Goal: Ask a question

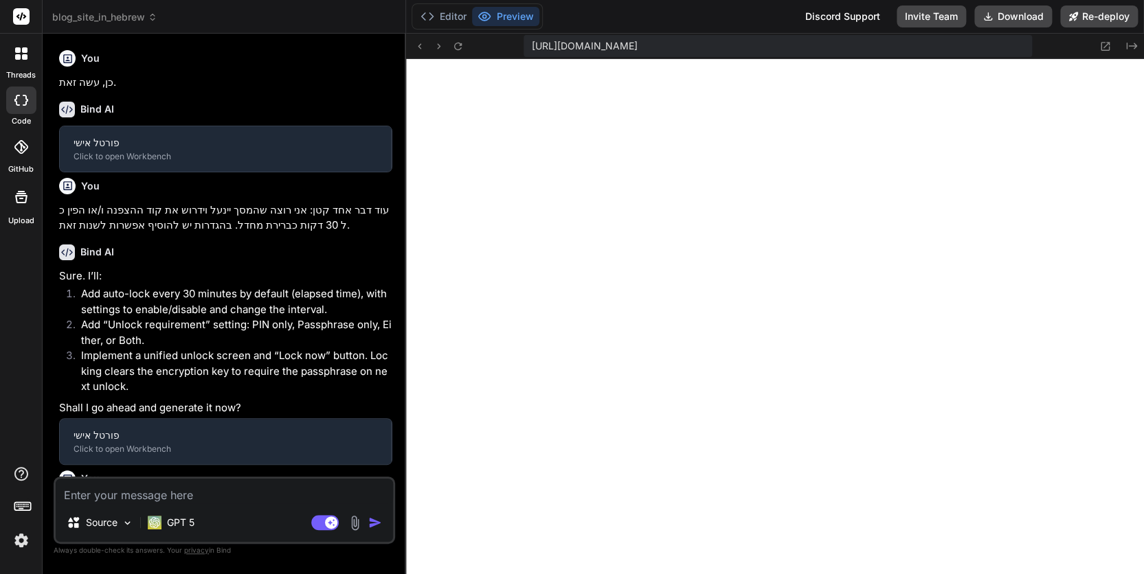
type textarea "x"
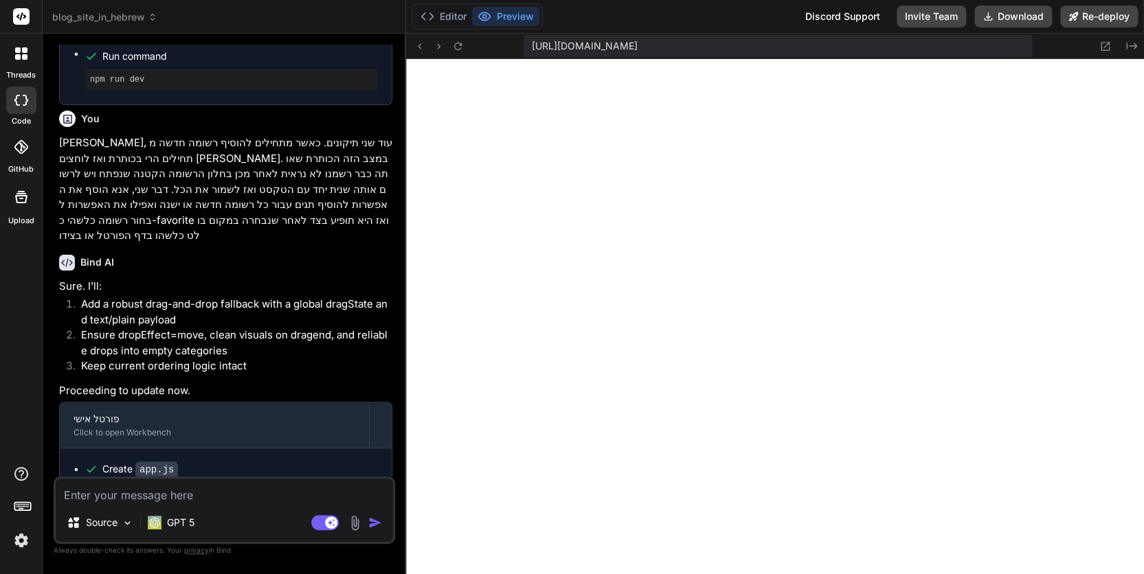
scroll to position [1784, 0]
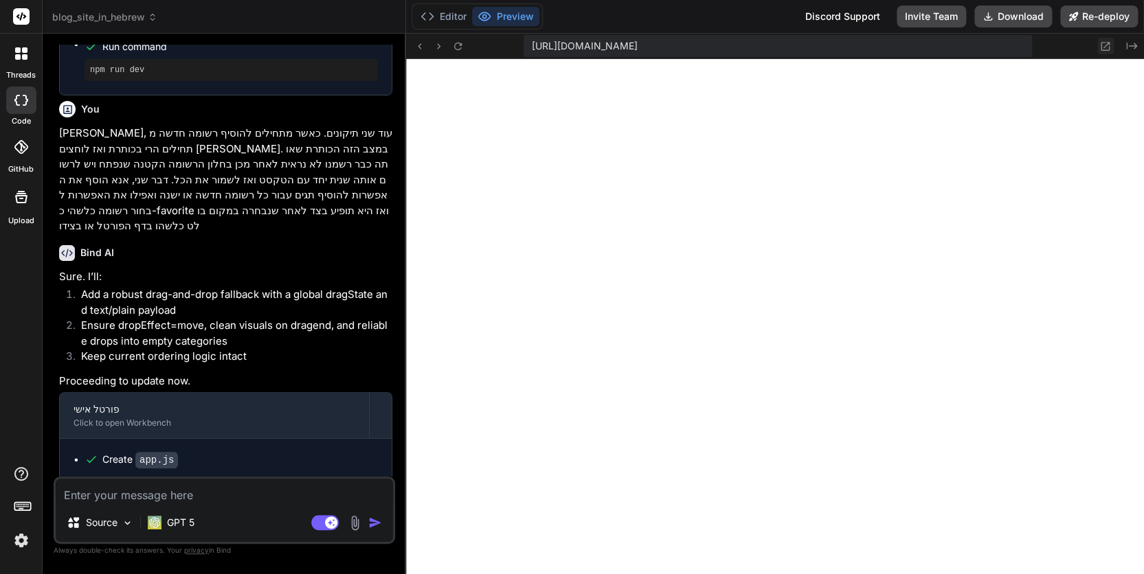
click at [1104, 46] on icon at bounding box center [1105, 47] width 12 height 12
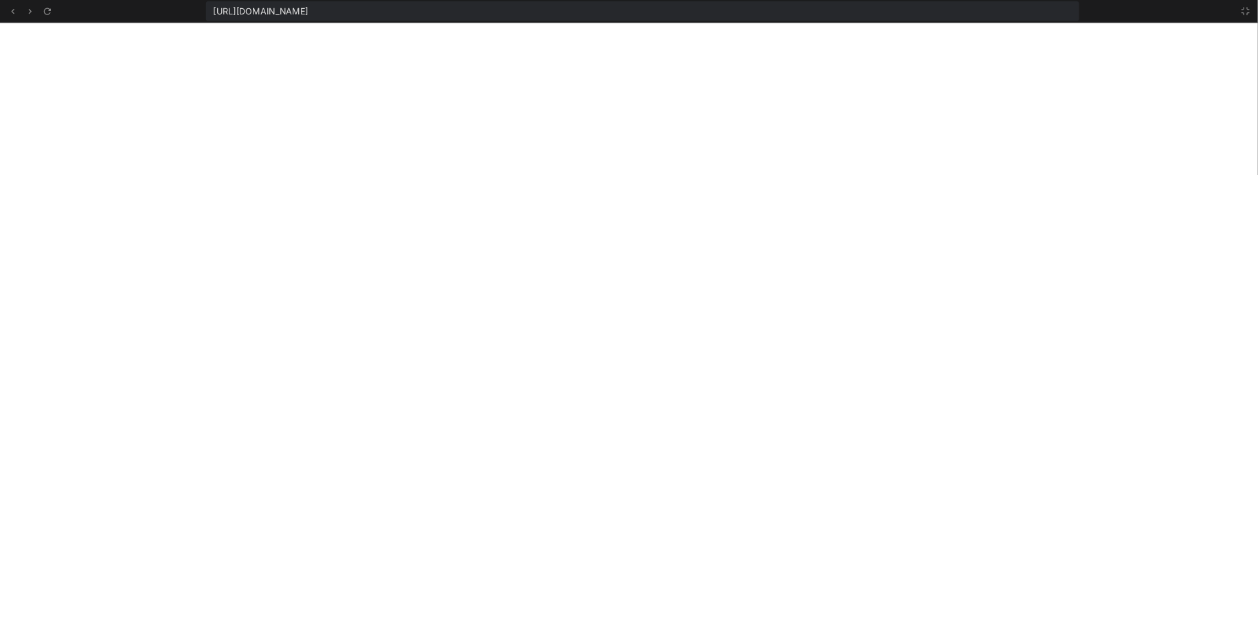
scroll to position [591, 0]
type textarea "x"
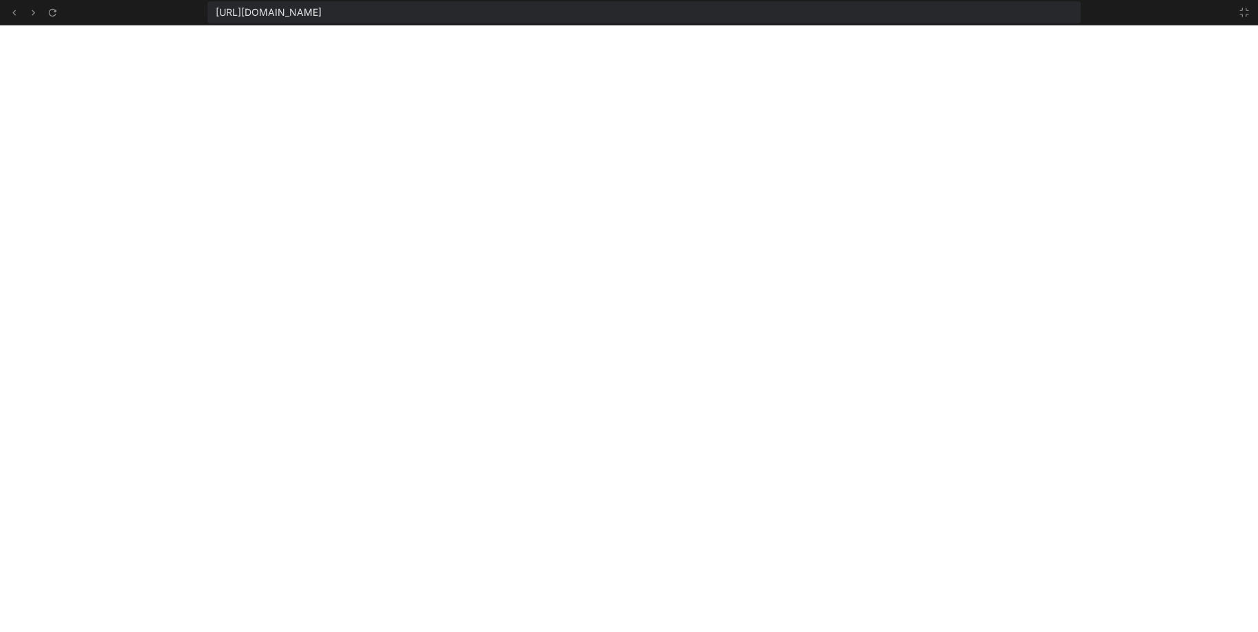
scroll to position [588, 0]
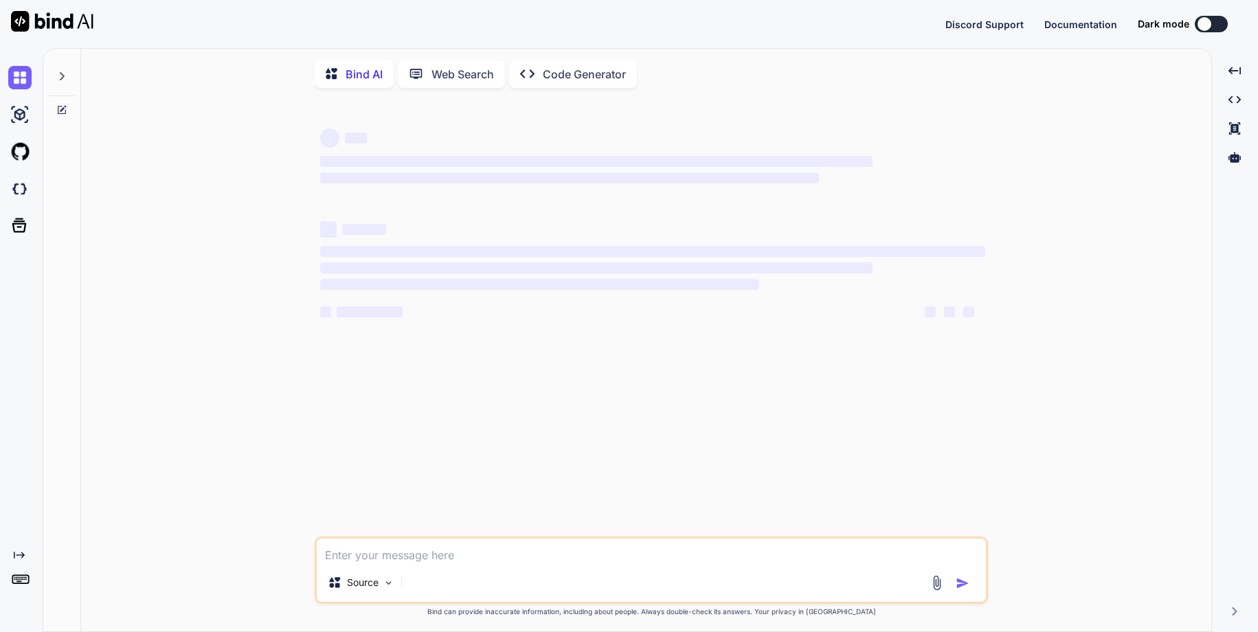
type textarea "x"
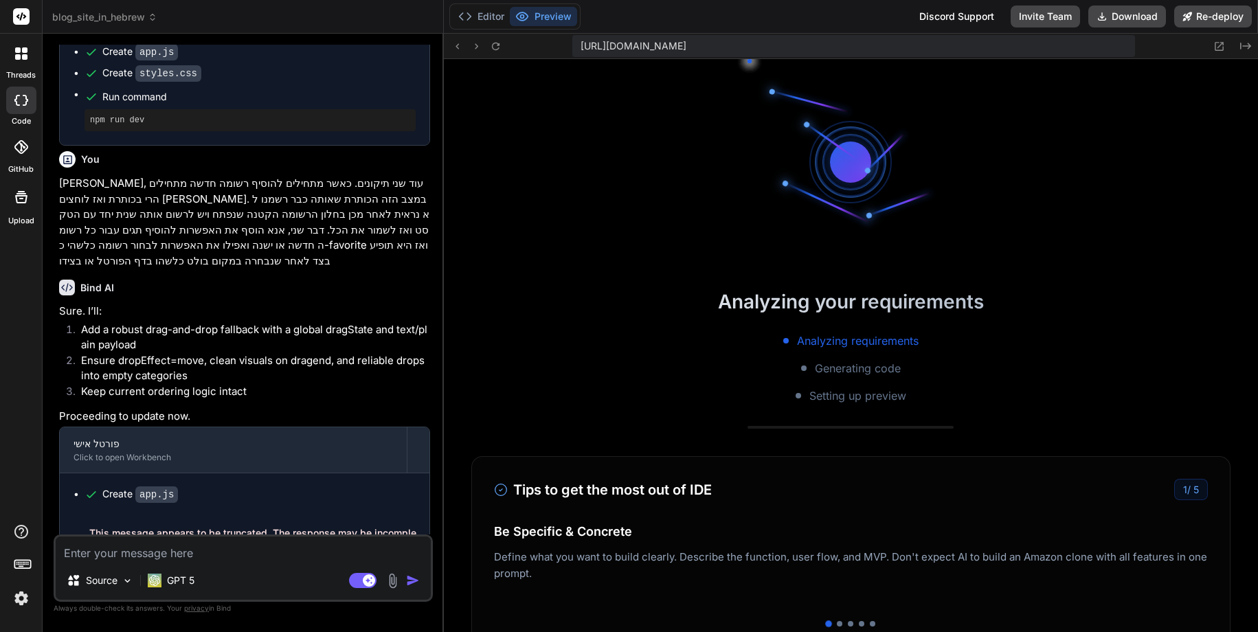
scroll to position [496, 0]
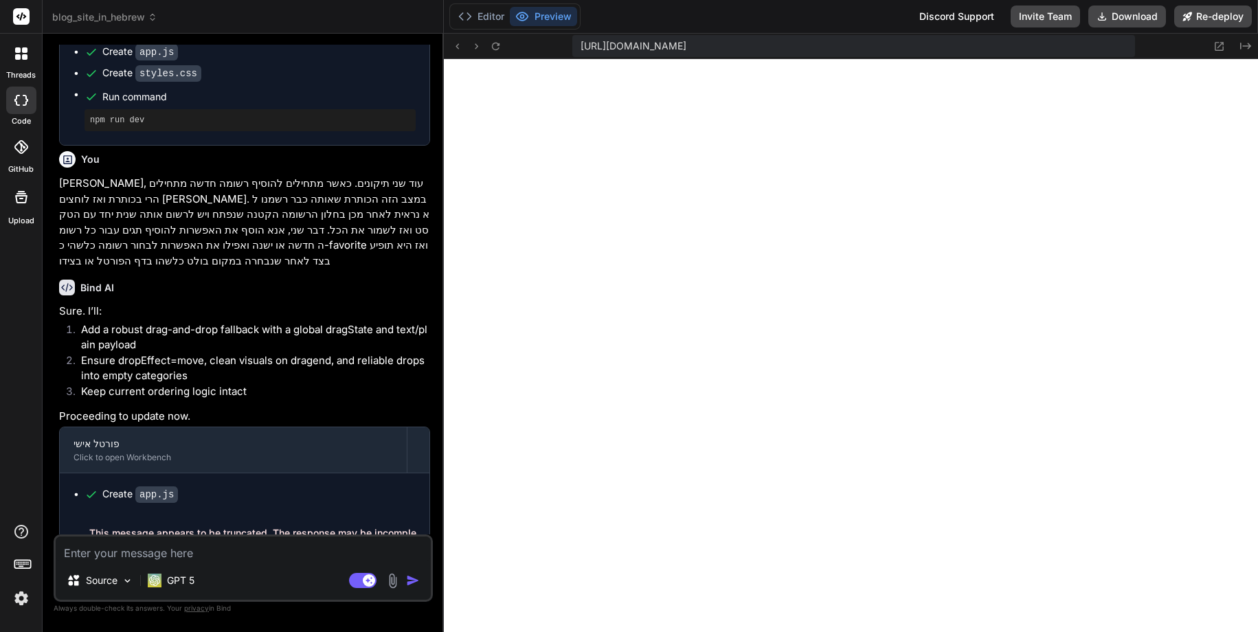
click at [76, 537] on icon at bounding box center [77, 540] width 7 height 7
click at [108, 555] on textarea at bounding box center [243, 549] width 375 height 25
type textarea "x"
type textarea "v"
type textarea "x"
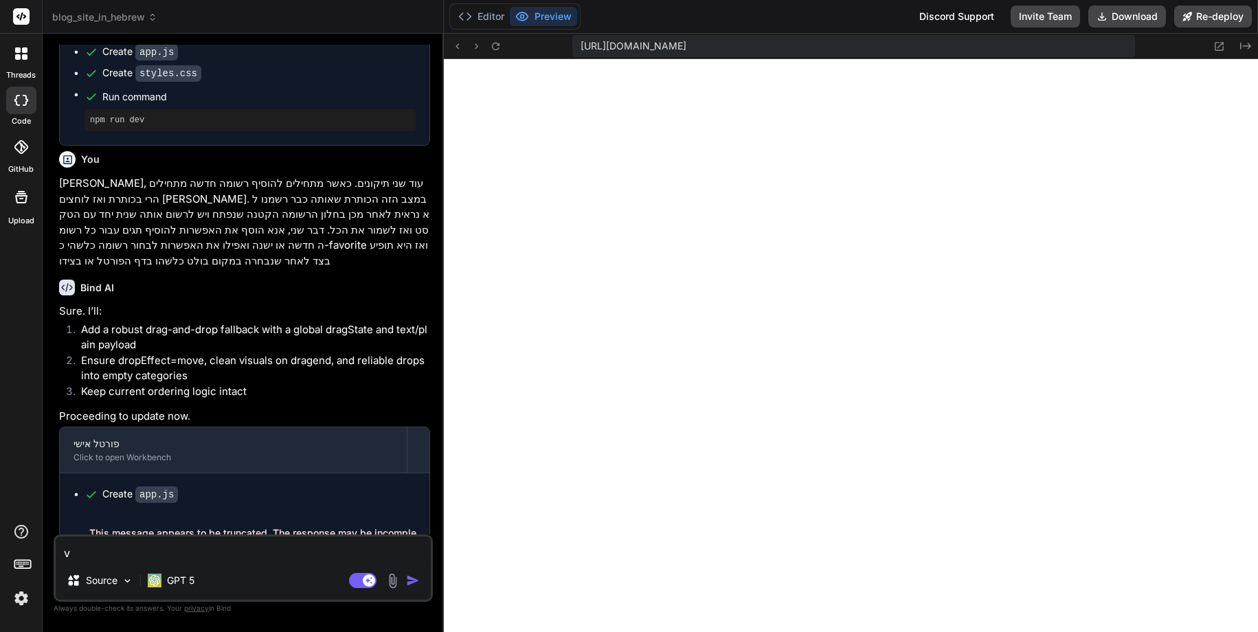
type textarea "v,"
type textarea "x"
type textarea "v,e"
type textarea "x"
type textarea "v,eh"
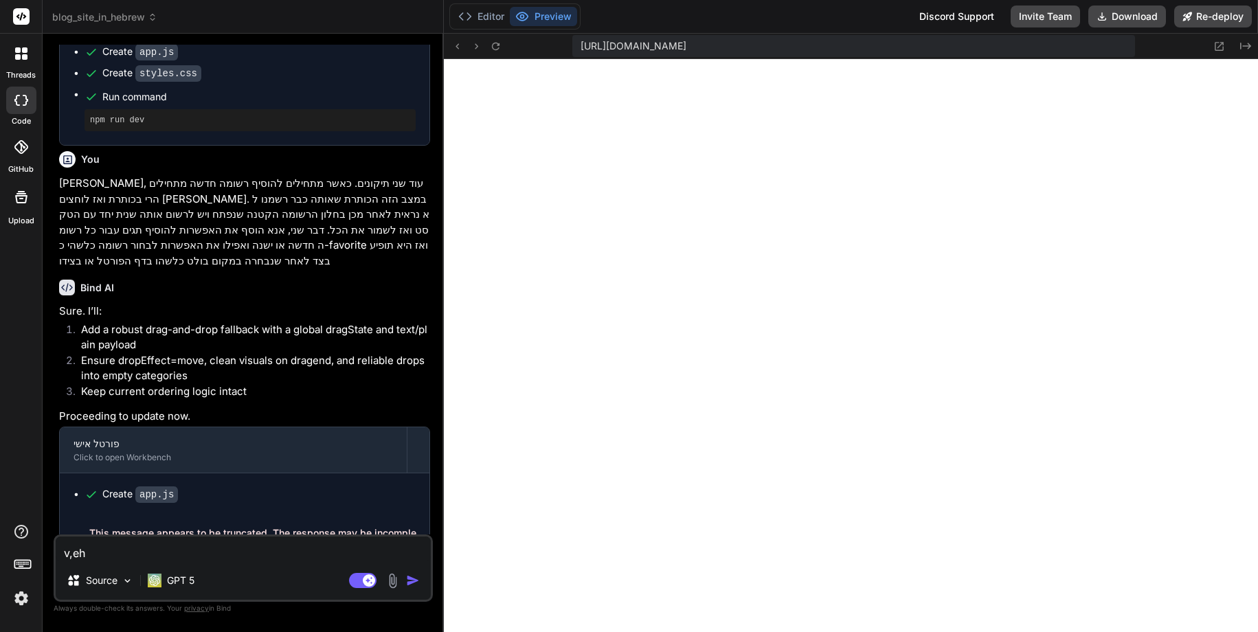
type textarea "x"
type textarea "v,ehu"
type textarea "x"
type textarea "v,ehuo"
type textarea "x"
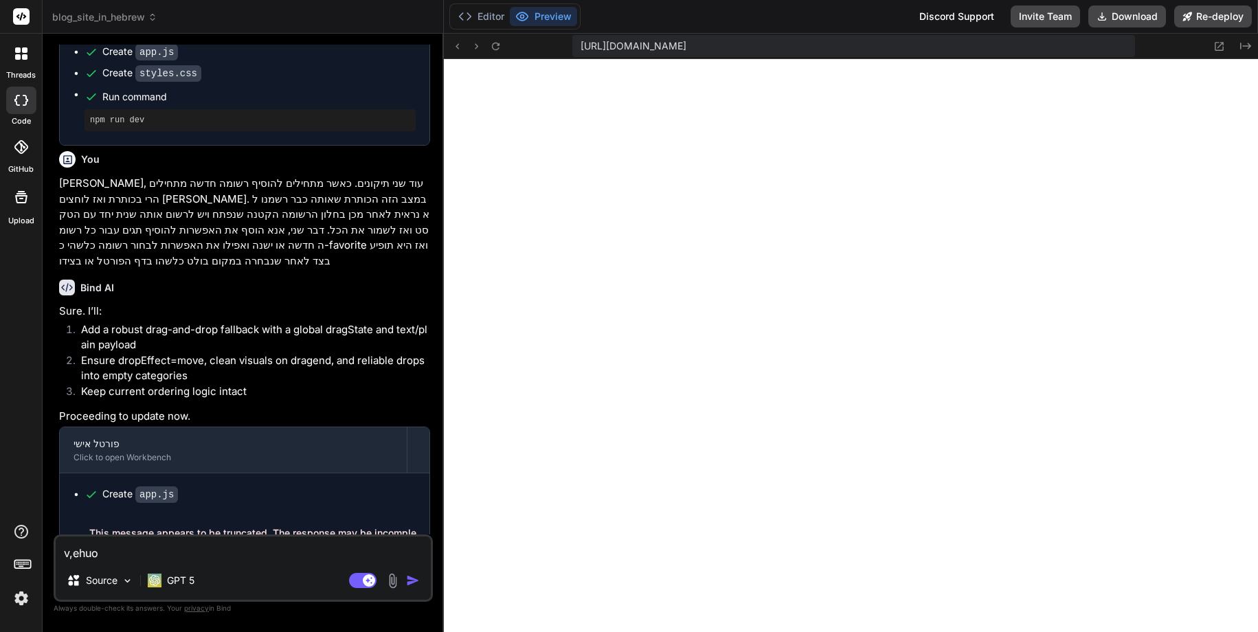
type textarea "v,ehu"
type textarea "x"
type textarea "v,eh"
type textarea "x"
type textarea "v,e"
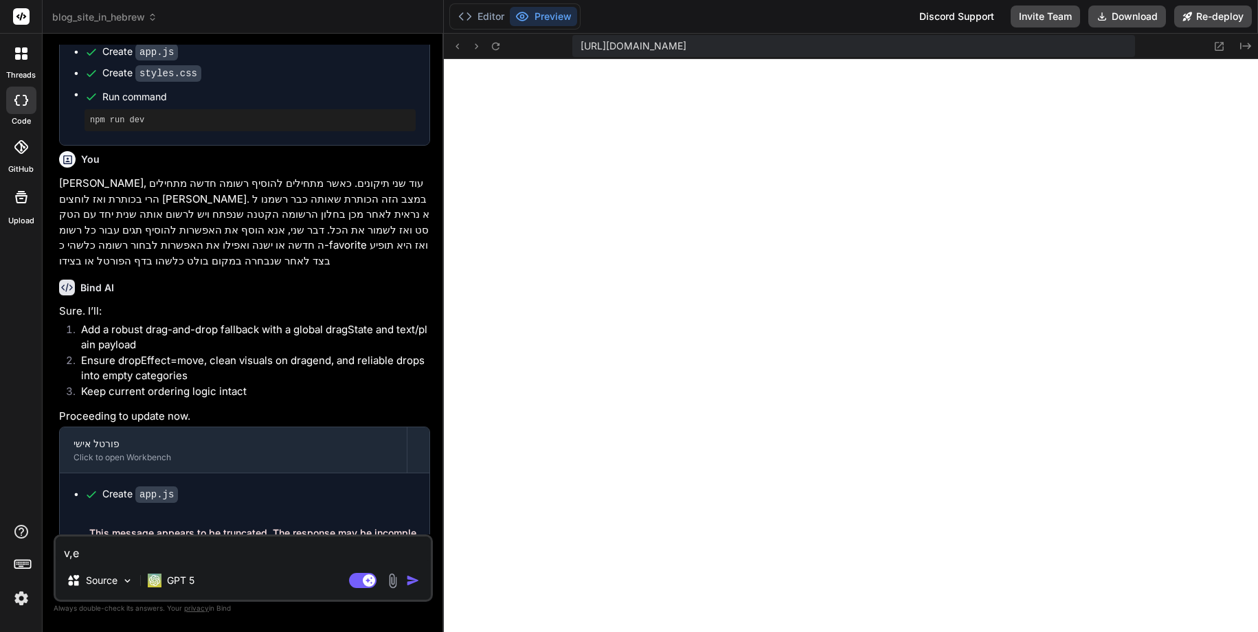
type textarea "x"
type textarea "v,"
type textarea "x"
type textarea "v"
type textarea "x"
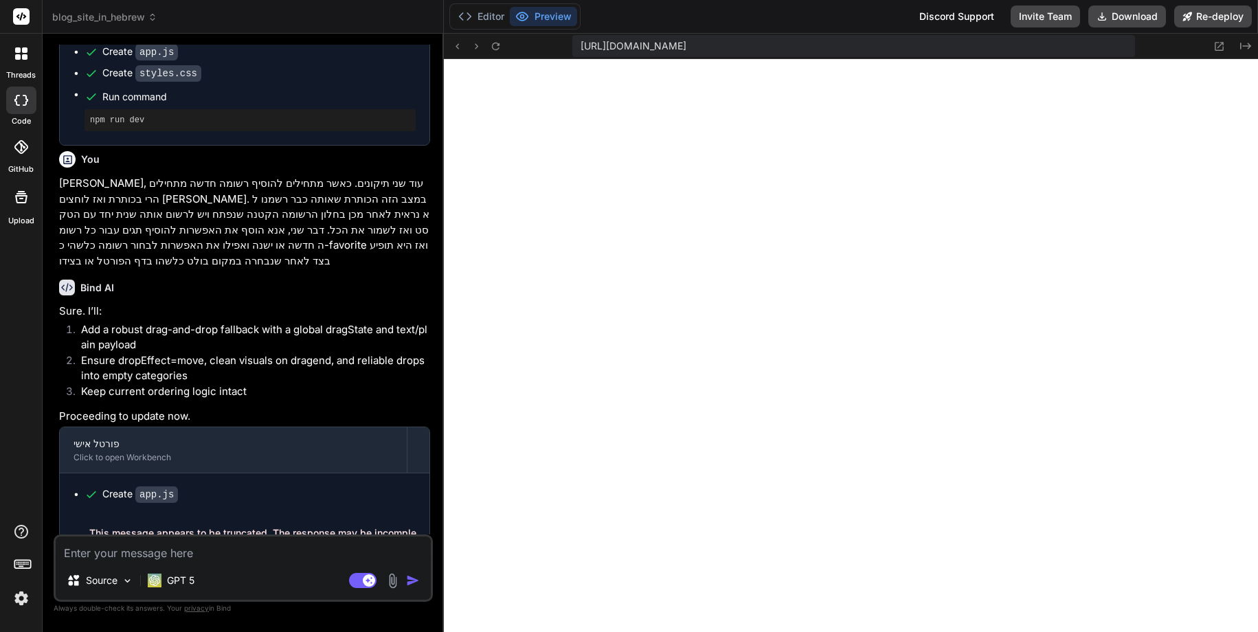
type textarea "x"
type textarea "ה"
type textarea "x"
type textarea "הת"
type textarea "x"
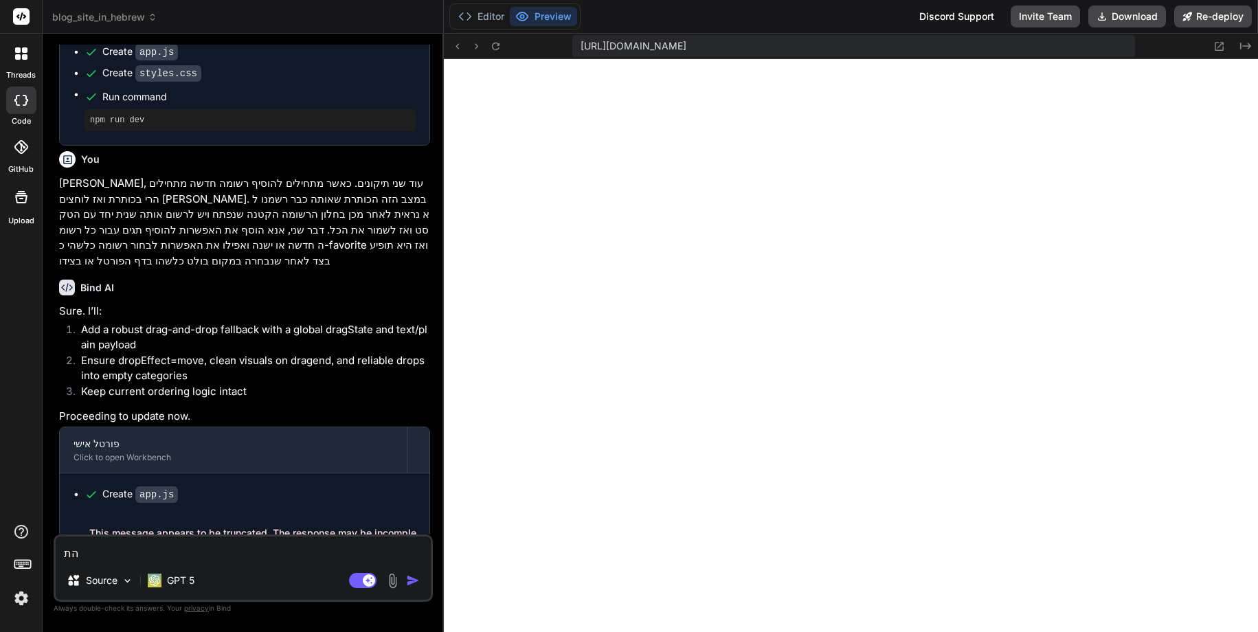
type textarea "התק"
type textarea "x"
type textarea "התקי"
type textarea "x"
type textarea "התקיו"
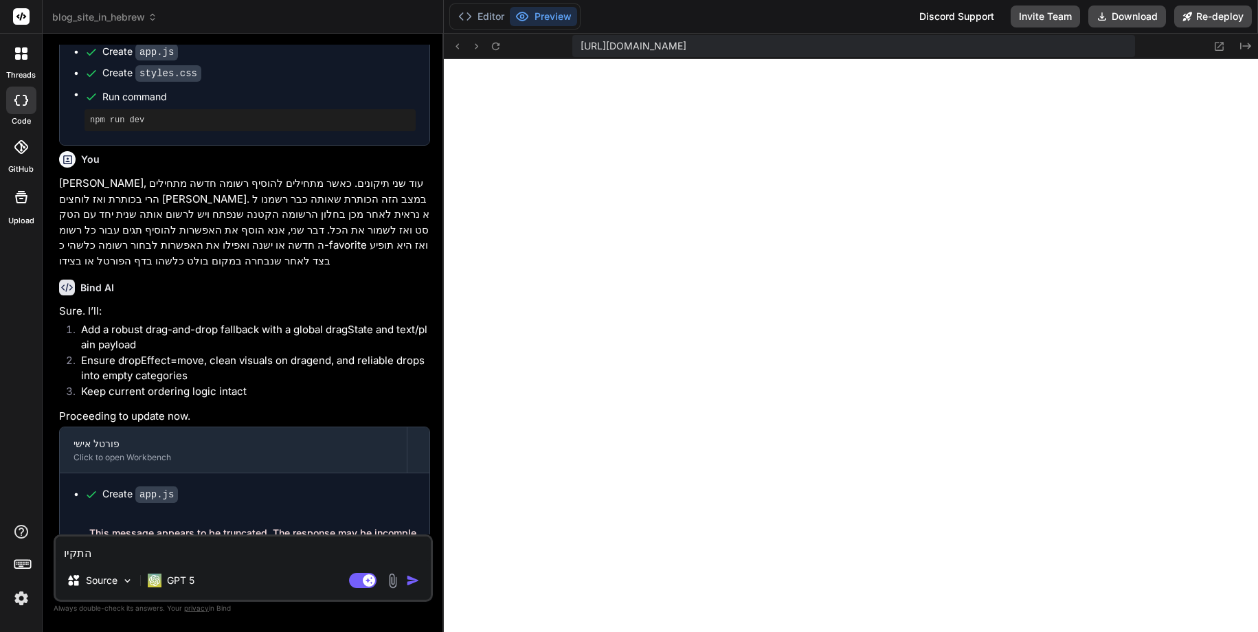
type textarea "x"
type textarea "התקיון"
type textarea "x"
type textarea "התקיו"
type textarea "x"
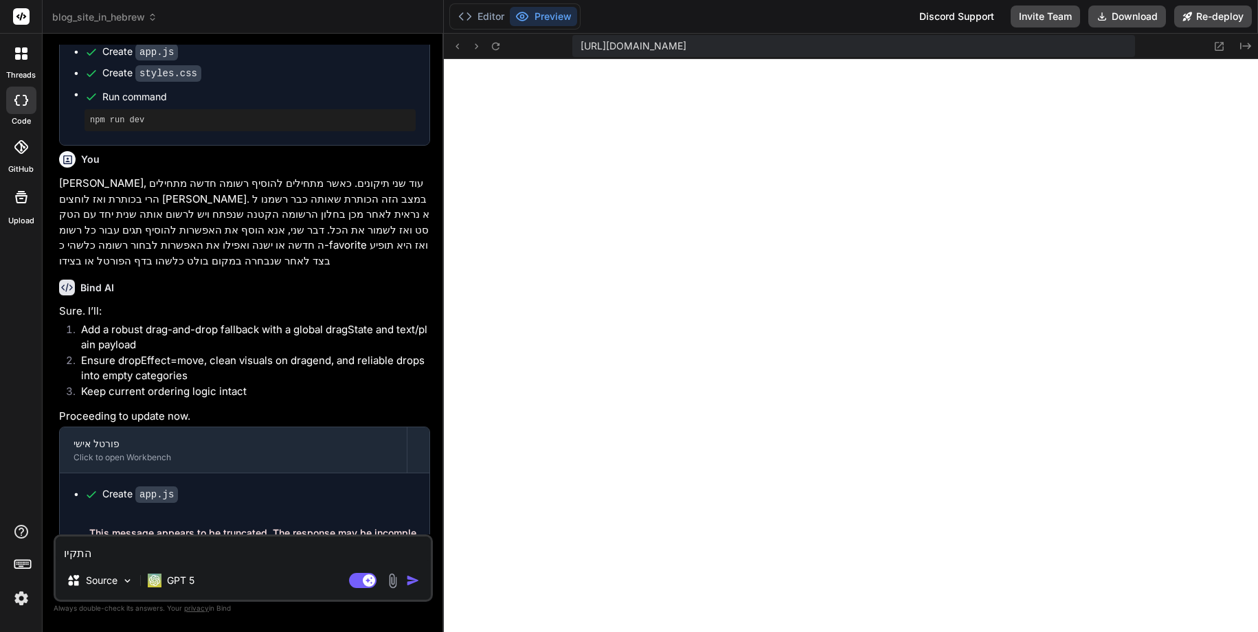
type textarea "התקי"
type textarea "x"
type textarea "התק"
type textarea "x"
type textarea "הת"
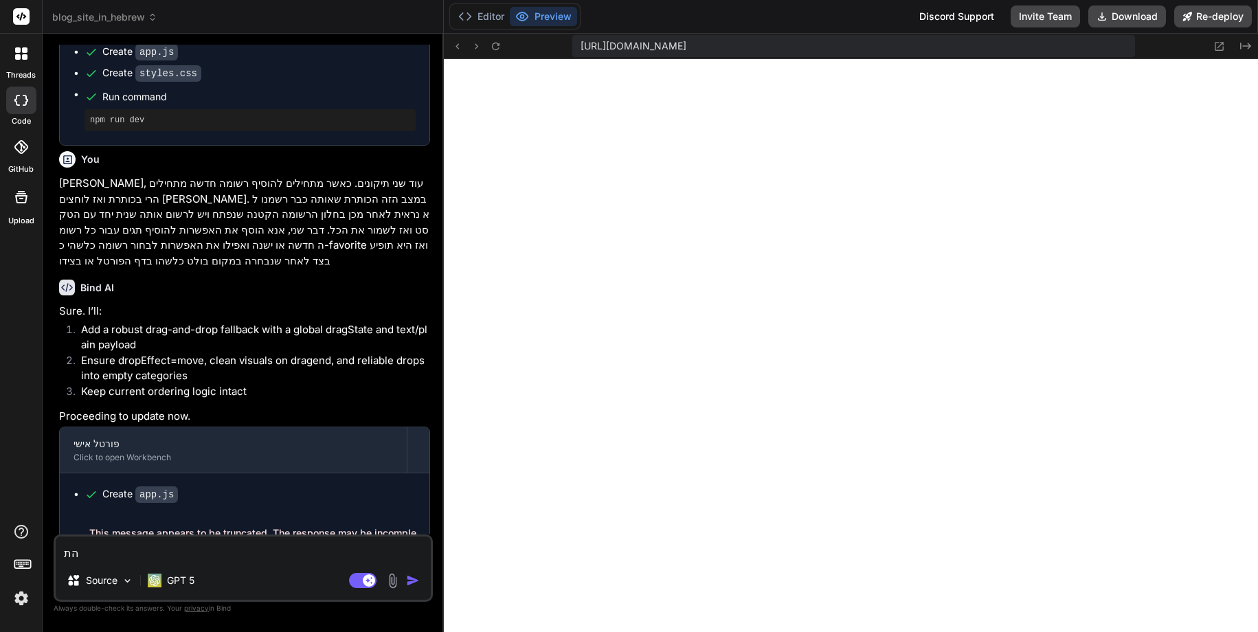
type textarea "x"
type textarea "ה"
type textarea "x"
type textarea "הת"
type textarea "x"
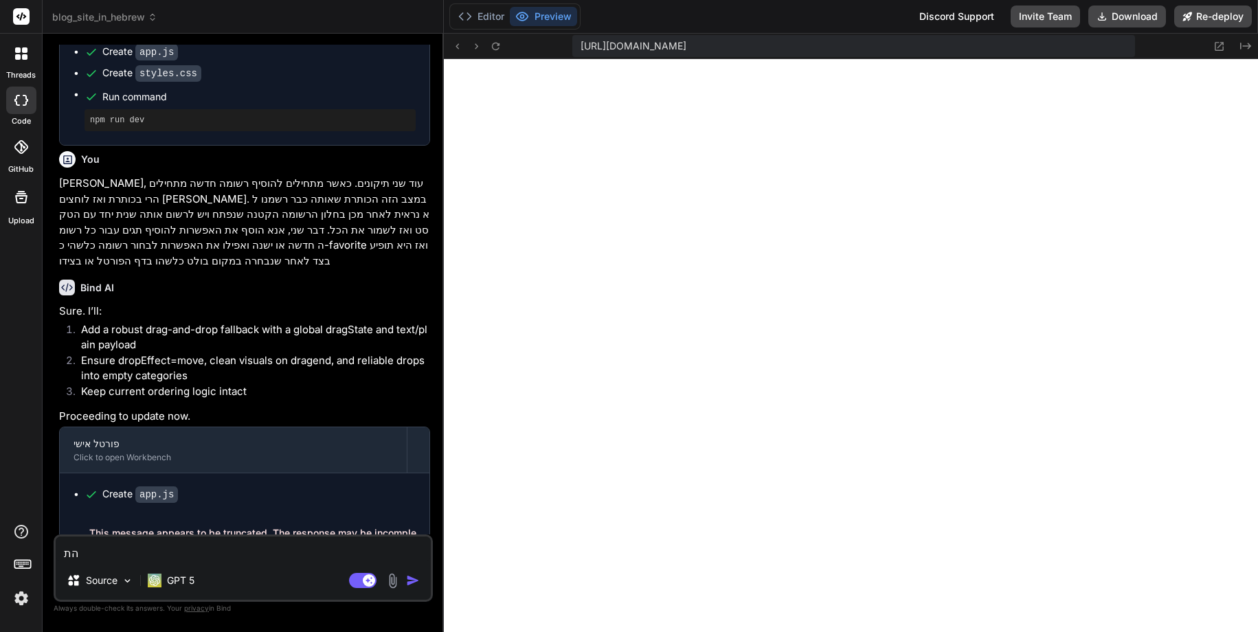
type textarea "התי"
type textarea "x"
type textarea "התיק"
type textarea "x"
type textarea "התיקו"
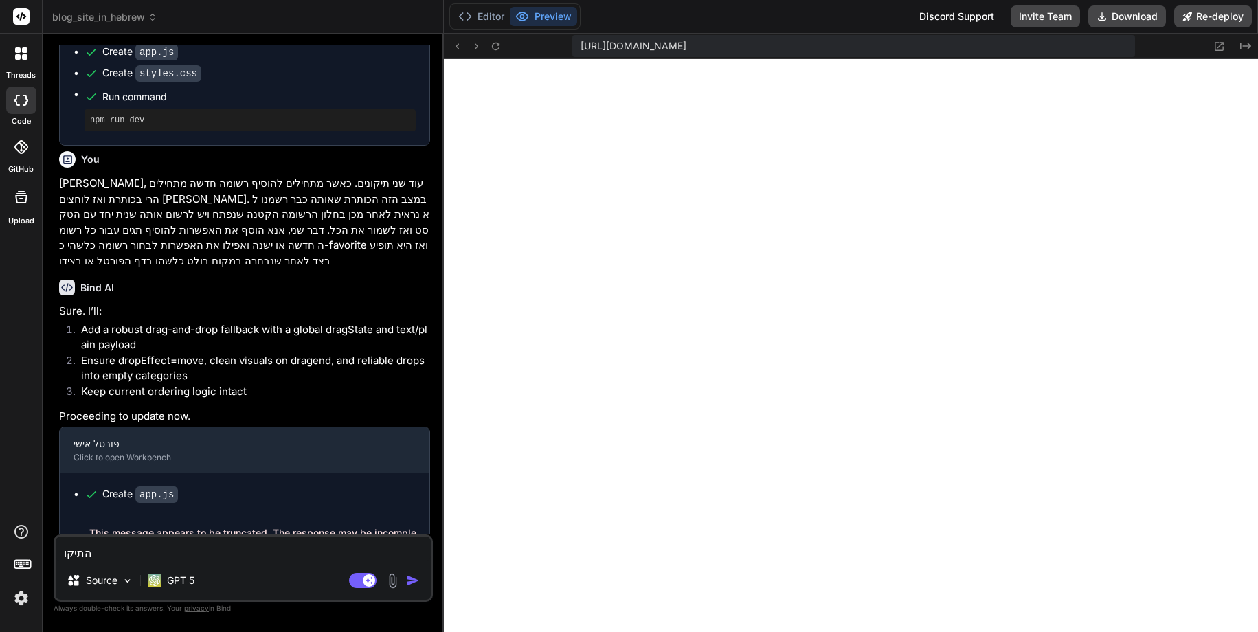
type textarea "x"
type textarea "התיקון"
type textarea "x"
type textarea "התיקון"
type textarea "x"
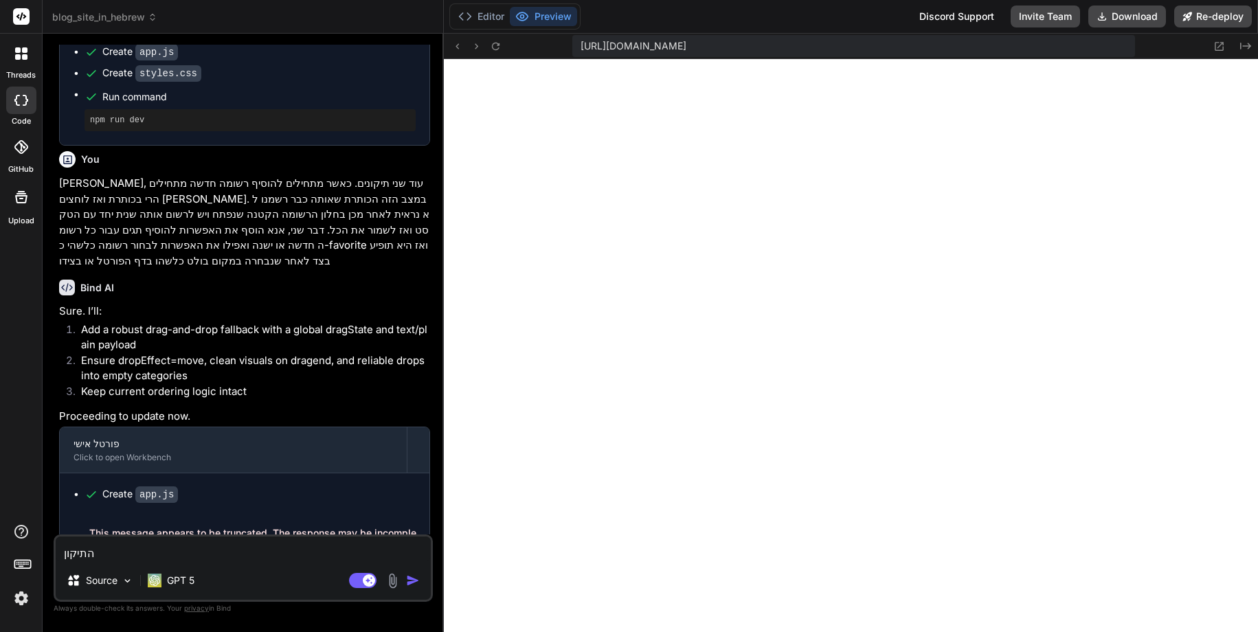
type textarea "התיקון ש"
type textarea "x"
type textarea "התיקון שב"
type textarea "x"
type textarea "התיקון שבוק"
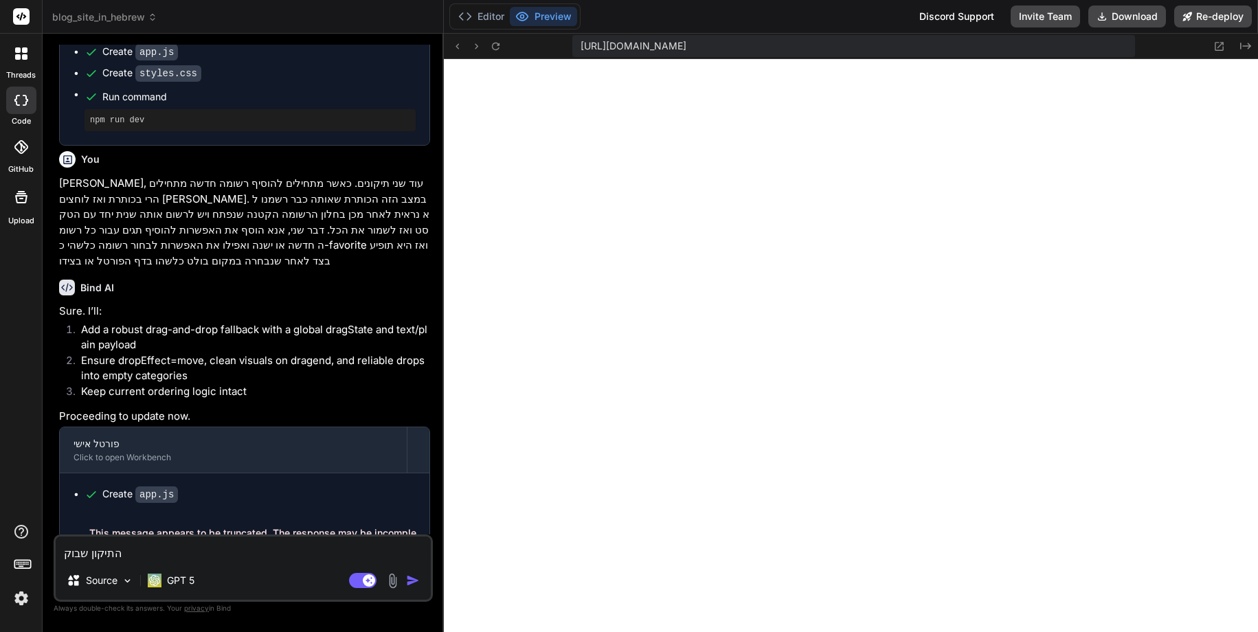
type textarea "x"
type textarea "התיקון שבוקש"
type textarea "x"
type textarea "התיקון שבוקש"
type textarea "x"
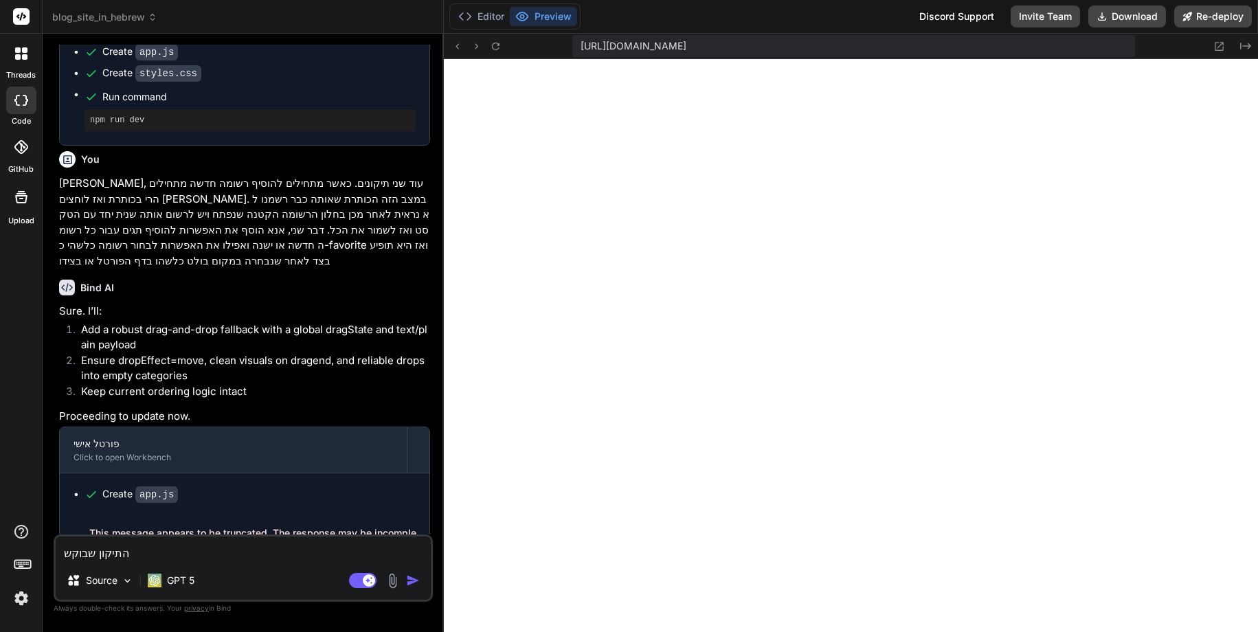
type textarea "התיקון שבוקש ל"
type textarea "x"
type textarea "התיקון שבוקש לא"
type textarea "x"
type textarea "התיקון שבוקש לא"
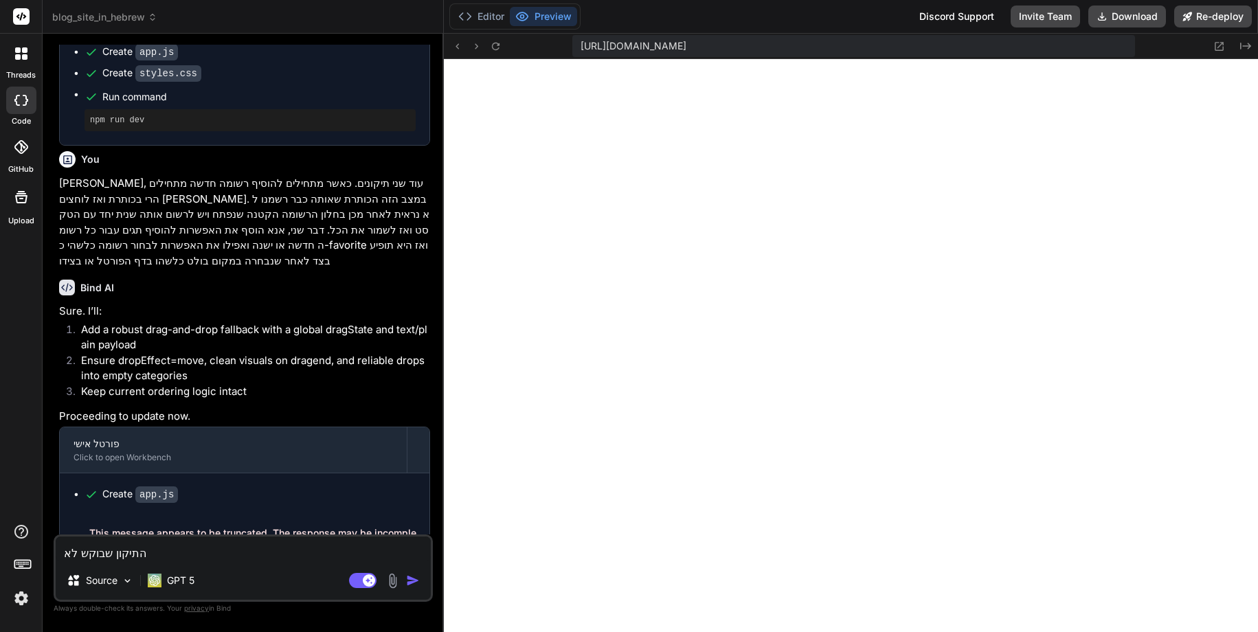
type textarea "x"
type textarea "התיקון שבוקש לא ב"
type textarea "x"
type textarea "התיקון שבוקש לא בו"
type textarea "x"
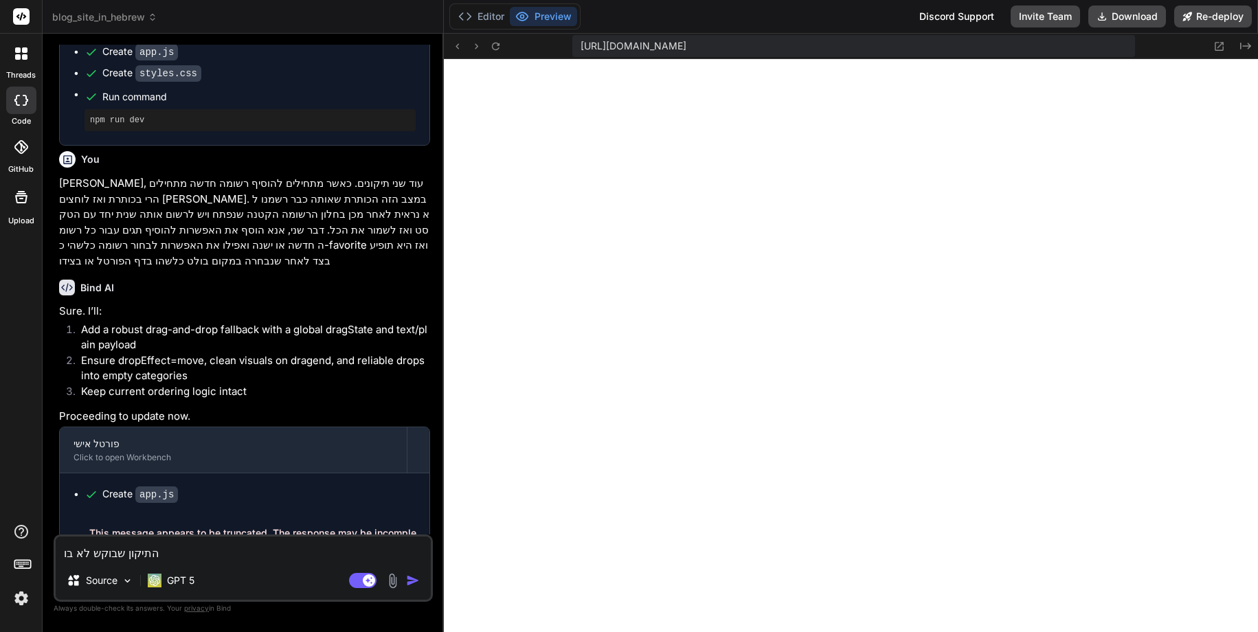
type textarea "התיקון שבוקש לא בוצ"
type textarea "x"
type textarea "התיקון שבוקש לא בוצע"
click at [19, 599] on img at bounding box center [21, 598] width 23 height 23
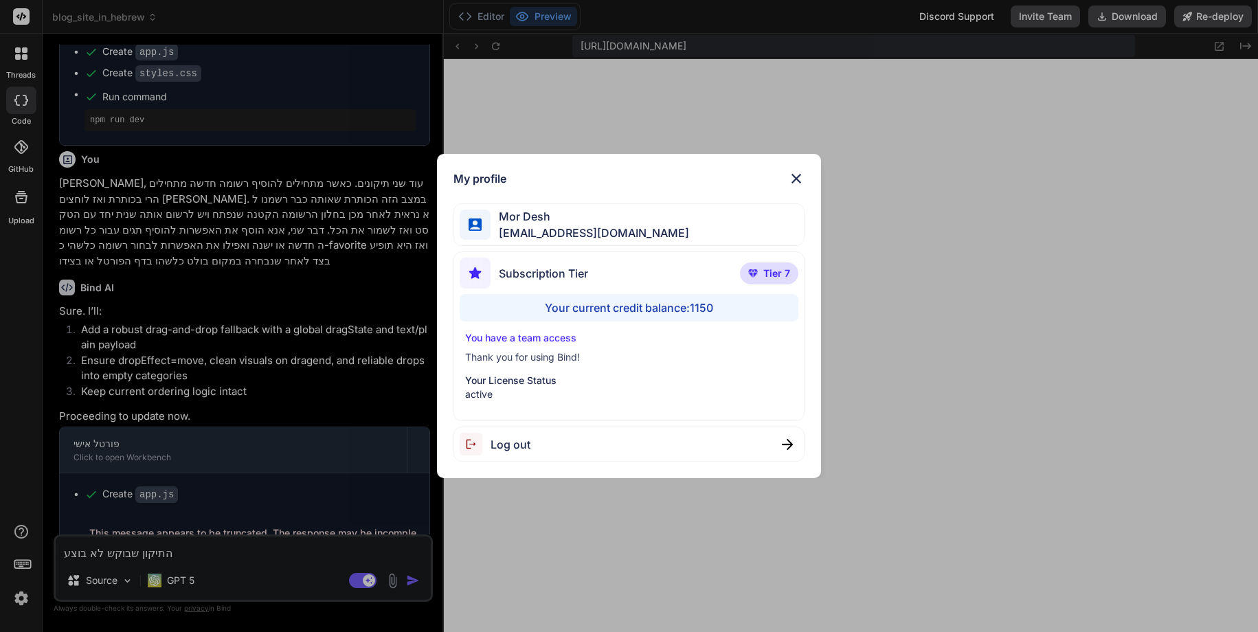
click at [252, 455] on div "My profile Mor Desh moshtov@proton.me Subscription Tier Tier 7 Your current cre…" at bounding box center [629, 316] width 1258 height 632
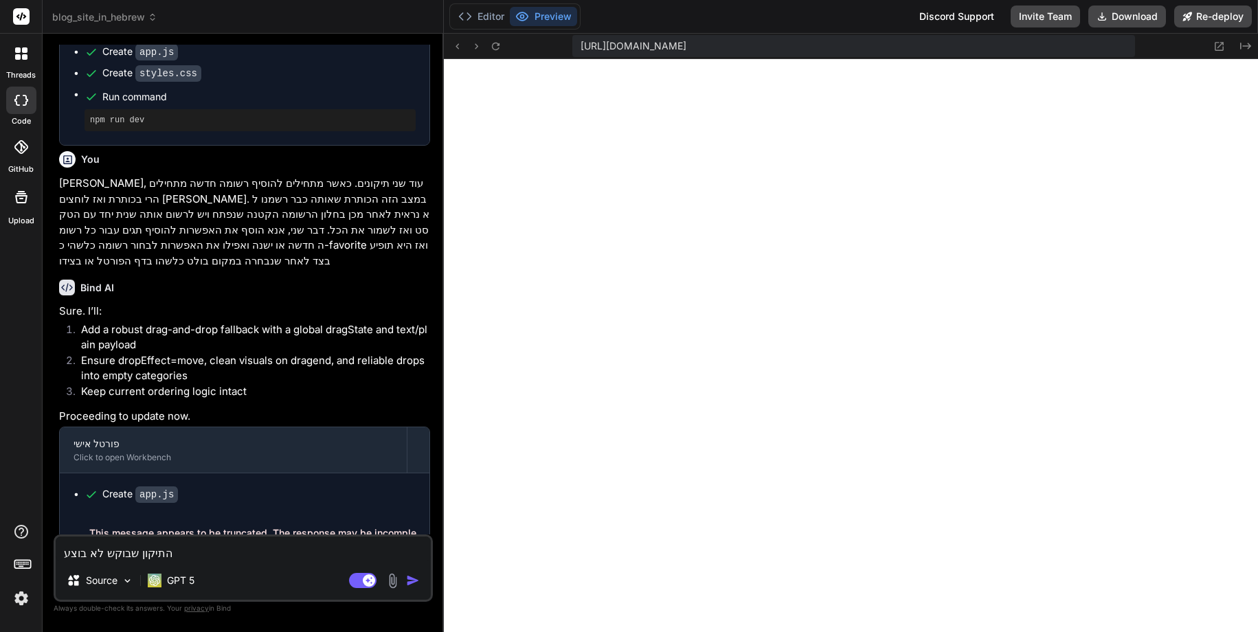
click at [413, 579] on img "button" at bounding box center [413, 581] width 14 height 14
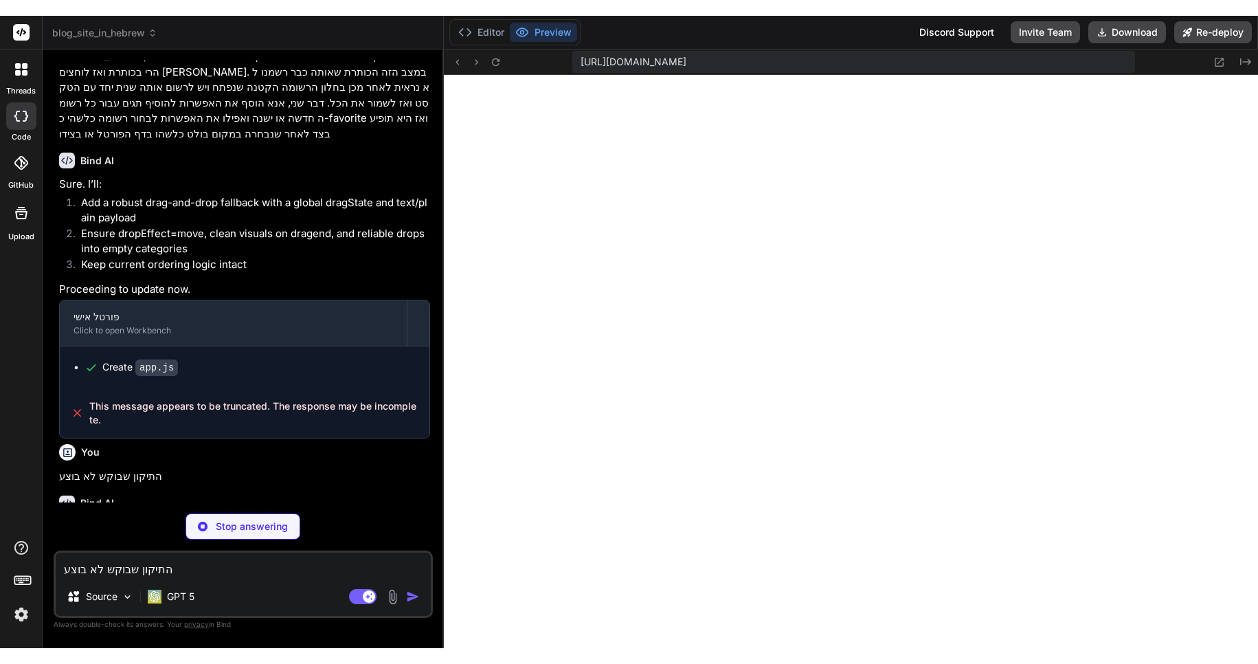
scroll to position [487, 0]
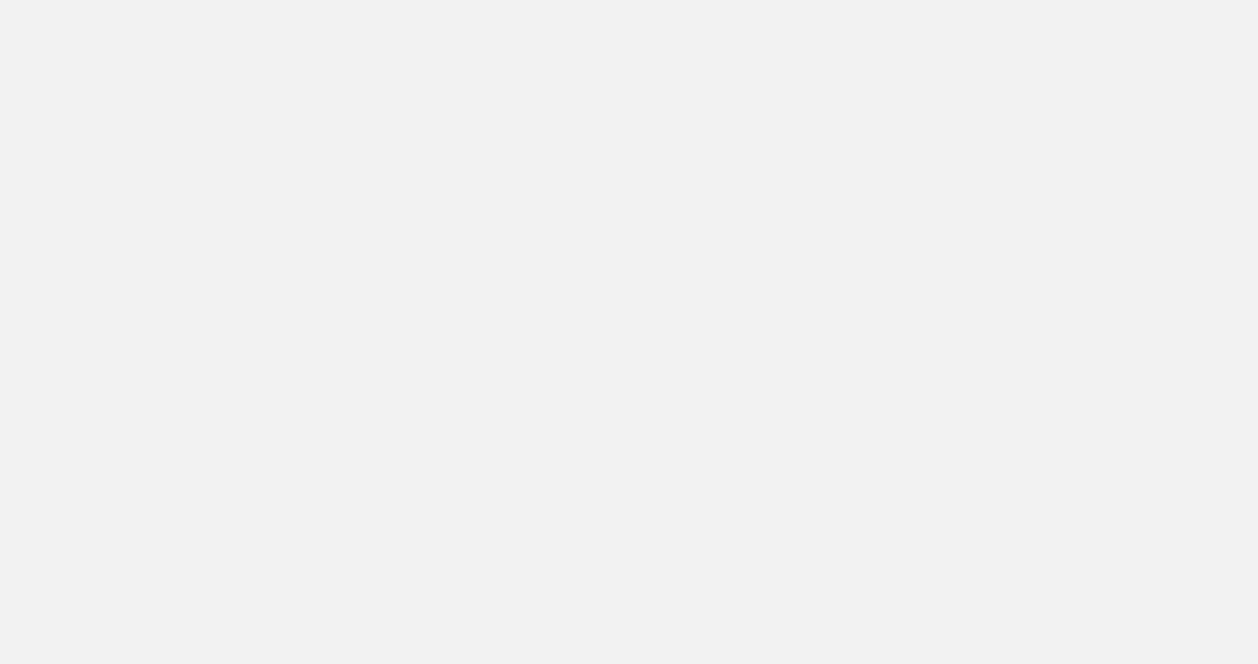
type textarea "x"
